Goal: Find specific page/section: Find specific page/section

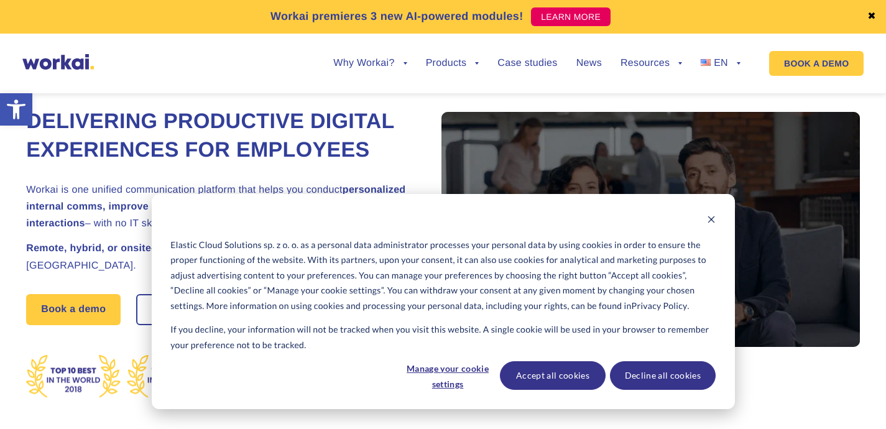
scroll to position [24, 0]
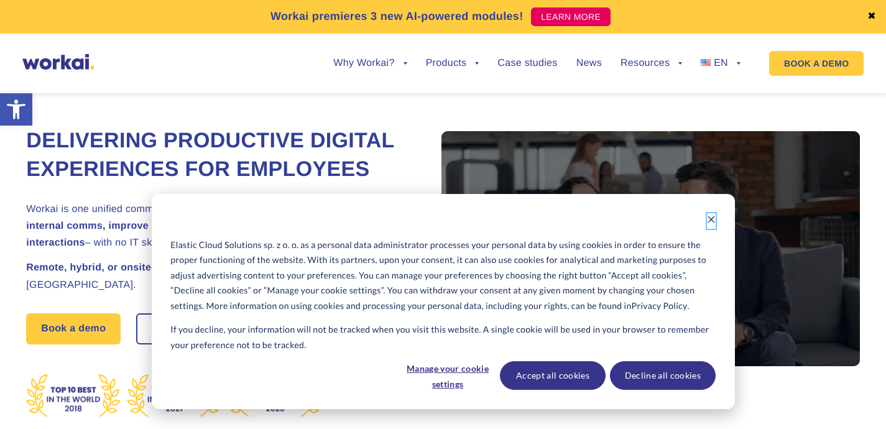
click at [709, 219] on icon "Dismiss cookie banner" at bounding box center [711, 219] width 9 height 9
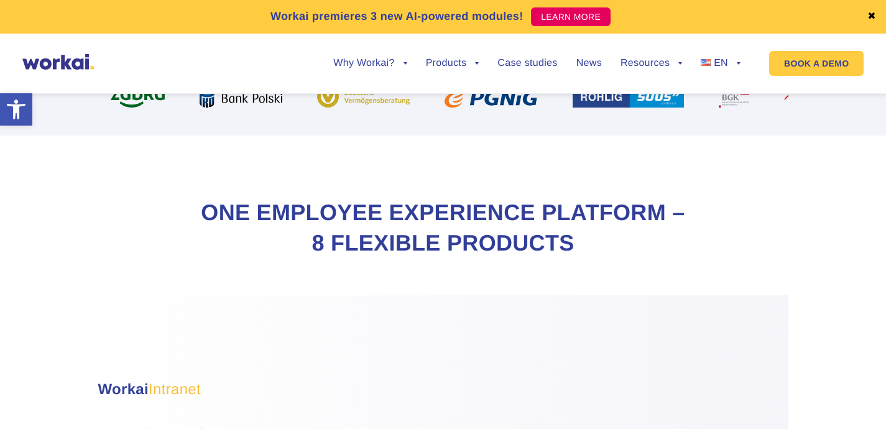
scroll to position [498, 0]
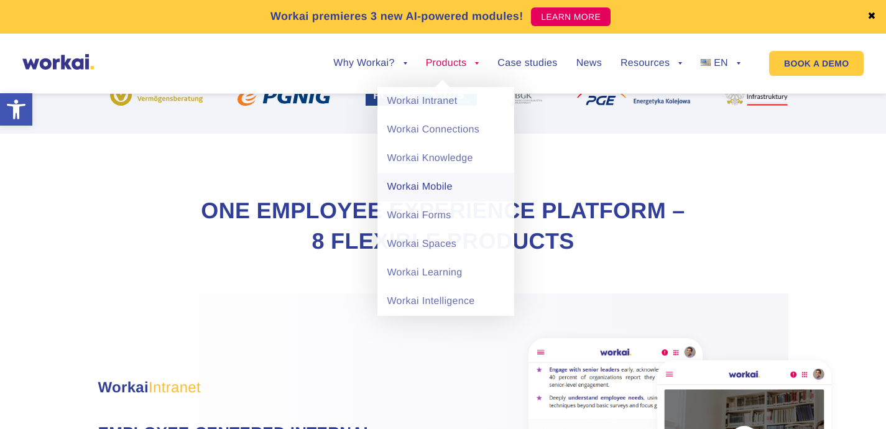
click at [416, 185] on link "Workai Mobile" at bounding box center [446, 187] width 137 height 29
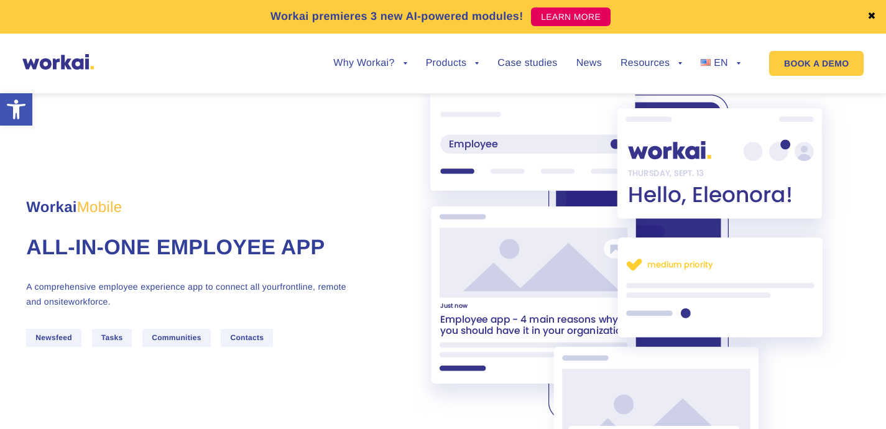
scroll to position [68, 0]
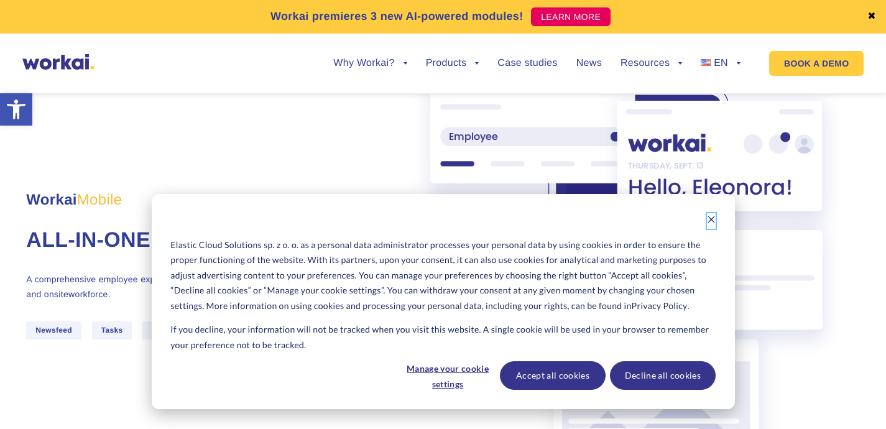
click at [712, 218] on icon "Dismiss cookie banner" at bounding box center [711, 219] width 9 height 9
